Goal: Task Accomplishment & Management: Complete application form

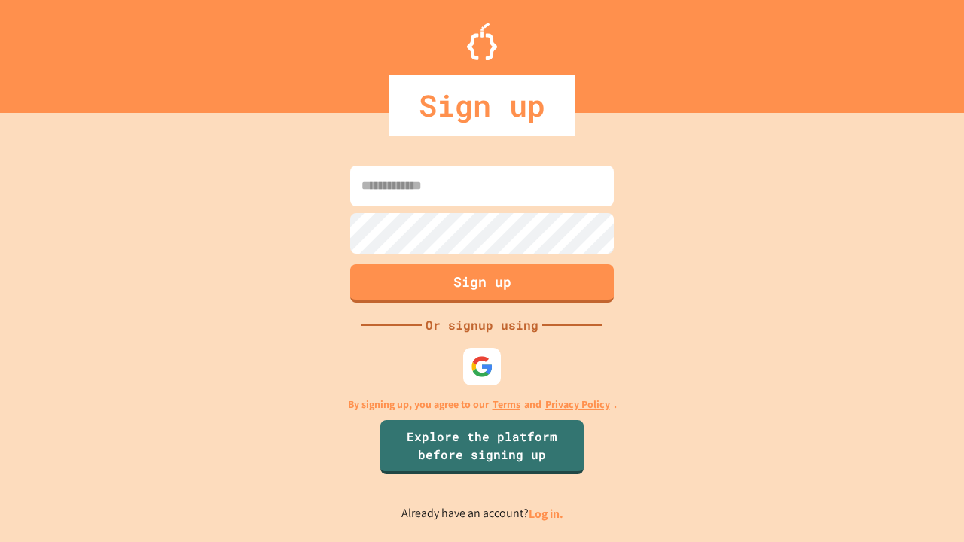
click at [547, 514] on link "Log in." at bounding box center [546, 514] width 35 height 16
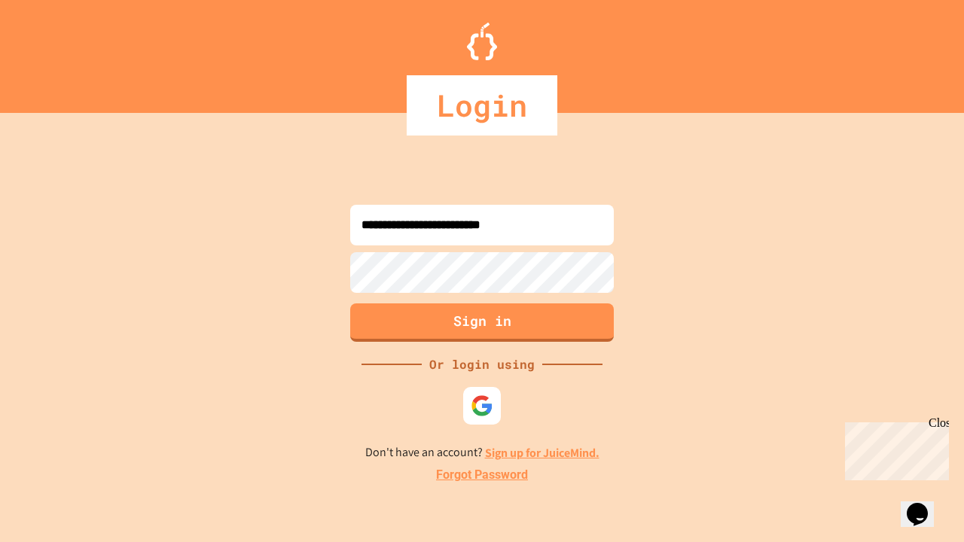
type input "**********"
